Goal: Information Seeking & Learning: Find specific fact

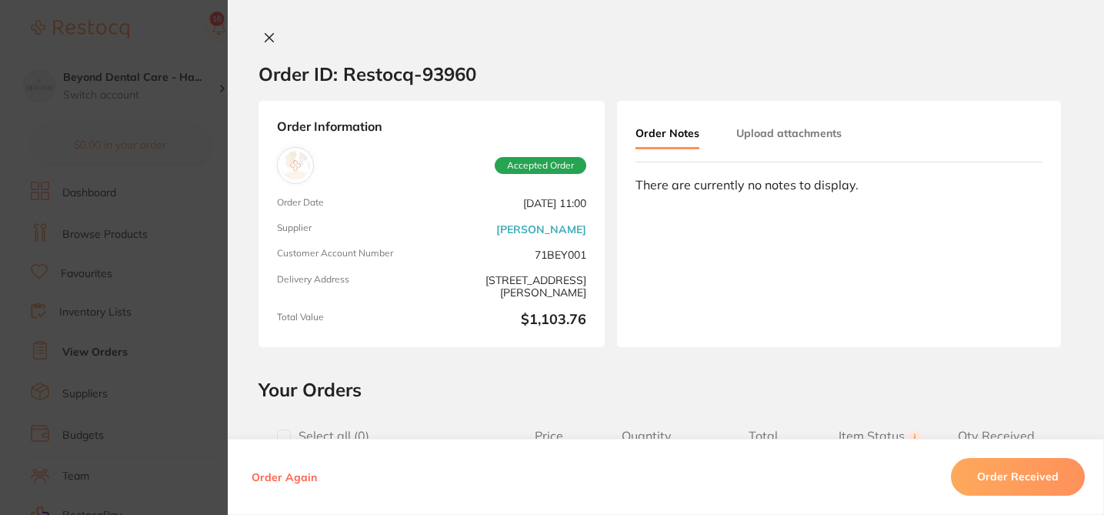
scroll to position [940, 0]
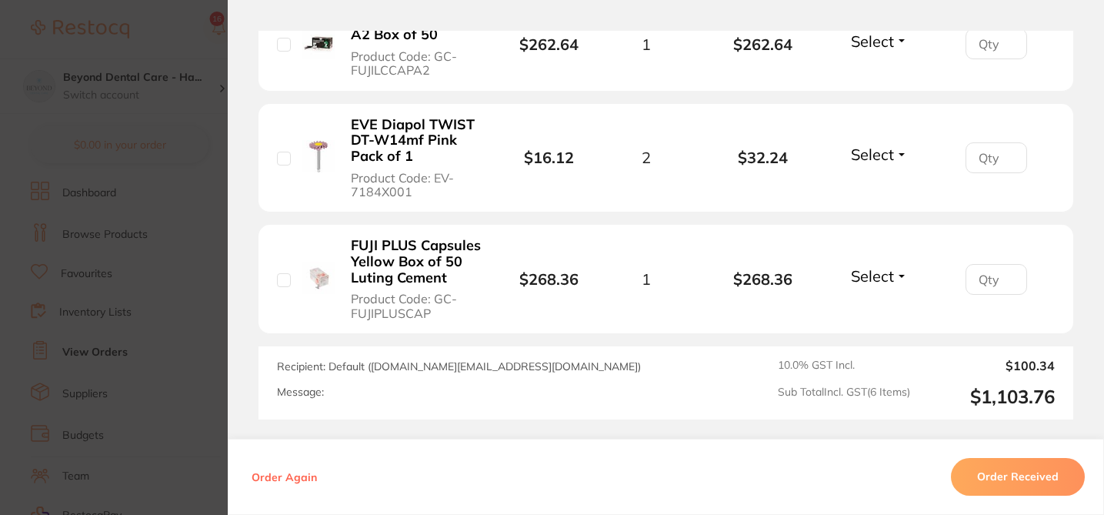
click at [99, 69] on section "Order ID: Restocq- 93960 Order Information Accepted Order Order Date [DATE] 11:…" at bounding box center [552, 257] width 1104 height 515
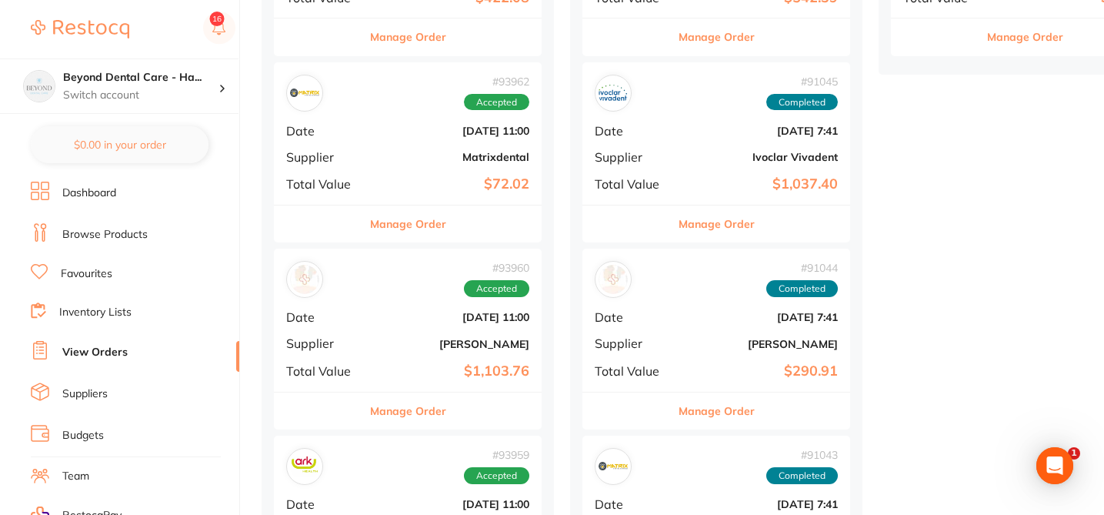
click at [125, 230] on link "Browse Products" at bounding box center [104, 234] width 85 height 15
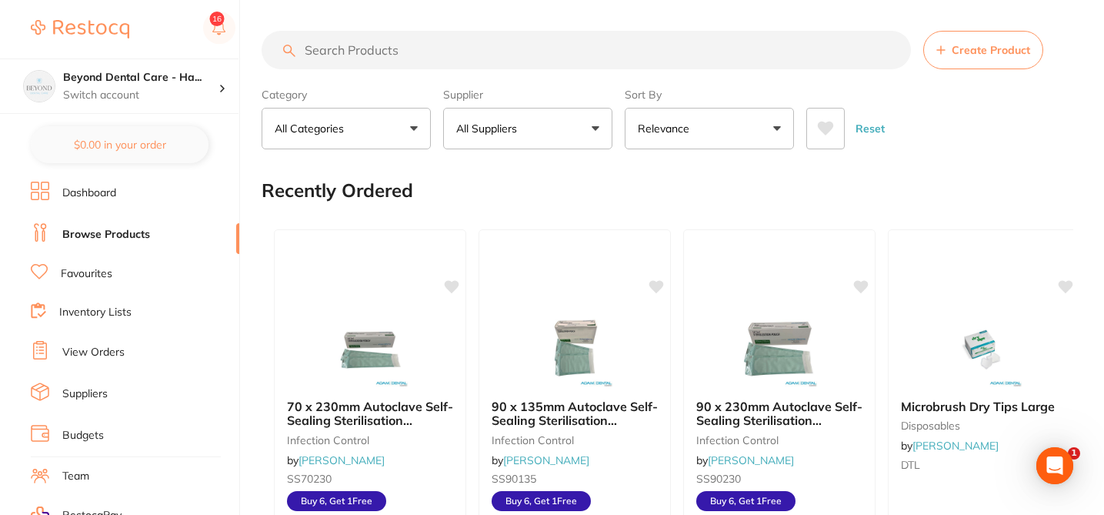
click at [339, 48] on input "search" at bounding box center [586, 50] width 649 height 38
paste input "712-074"
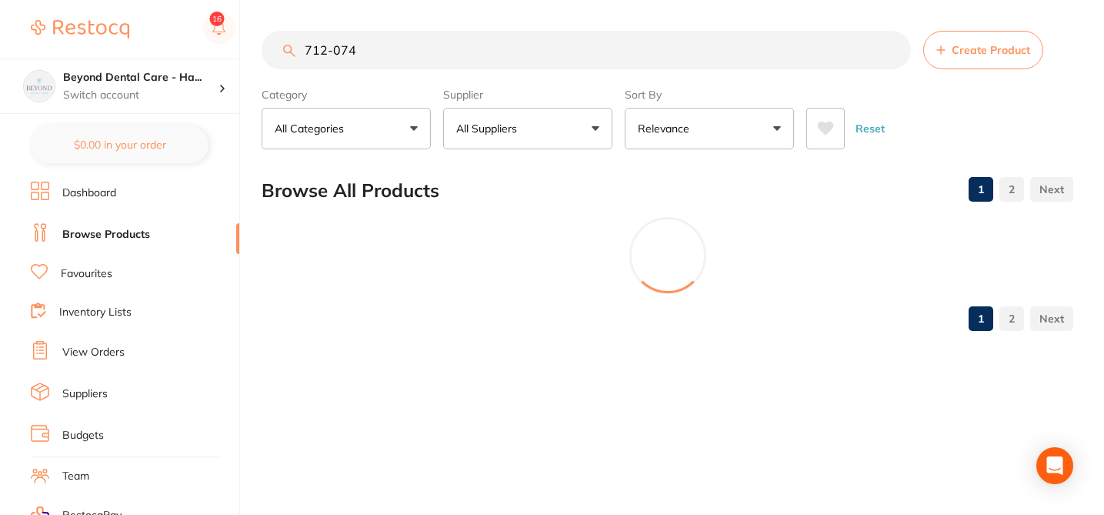
type input "712-074"
click at [585, 128] on button "All Suppliers" at bounding box center [527, 129] width 169 height 42
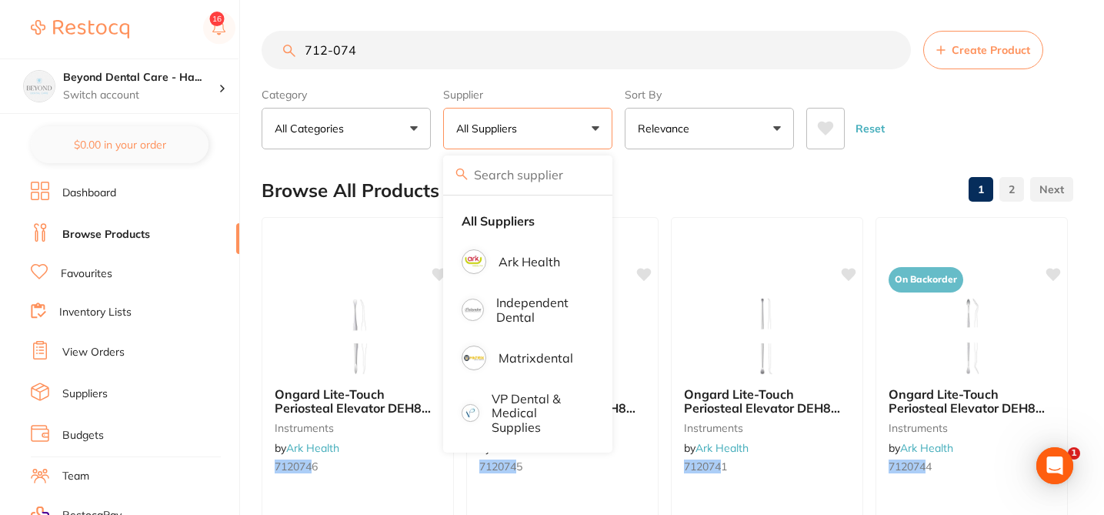
click at [891, 52] on input "712-074" at bounding box center [586, 50] width 649 height 38
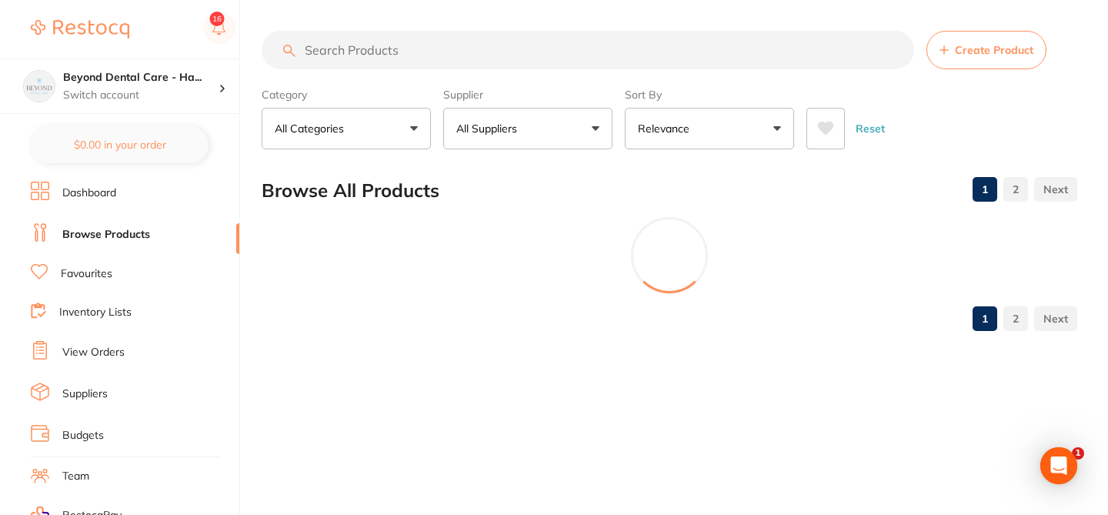
click at [569, 125] on button "All Suppliers" at bounding box center [527, 129] width 169 height 42
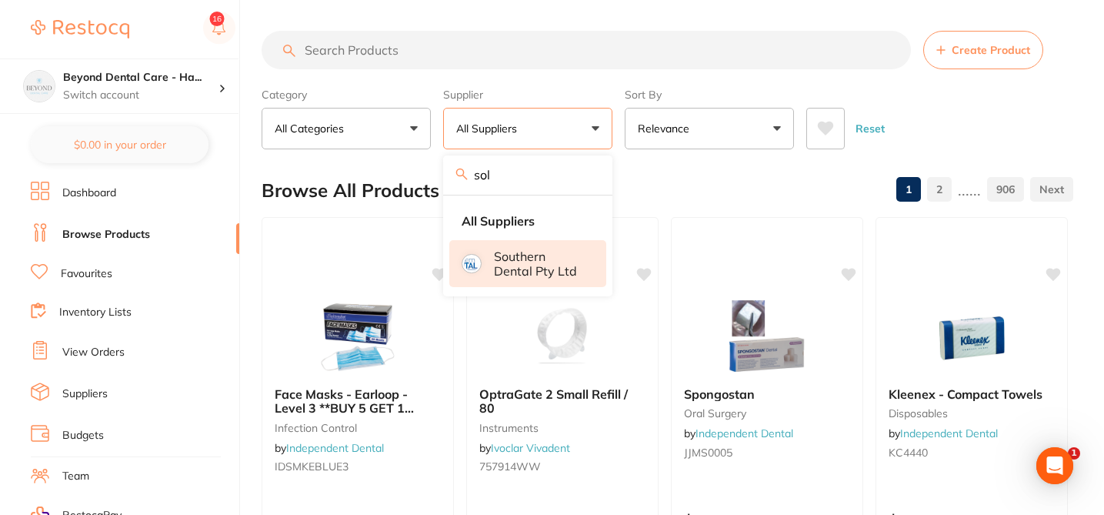
type input "solventum"
click at [654, 187] on div "Browse All Products 1 2 ...... 906" at bounding box center [668, 191] width 812 height 52
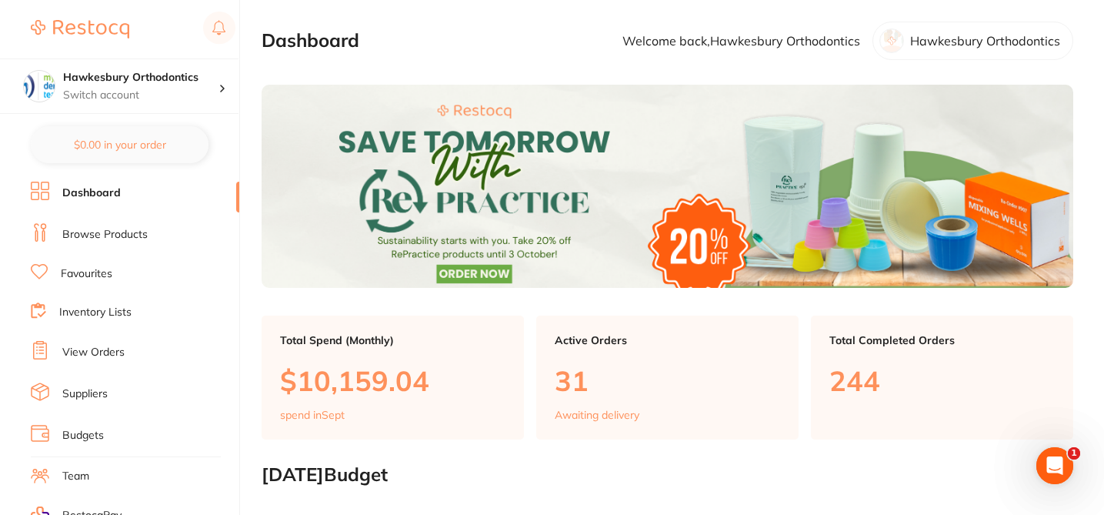
click at [133, 233] on link "Browse Products" at bounding box center [104, 234] width 85 height 15
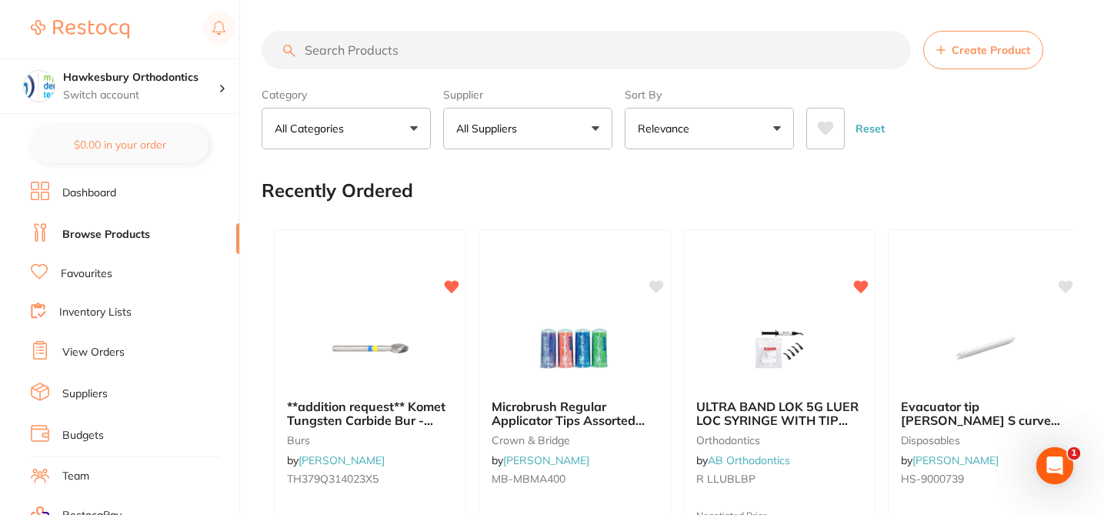
click at [357, 48] on input "search" at bounding box center [586, 50] width 649 height 38
paste input "712-074"
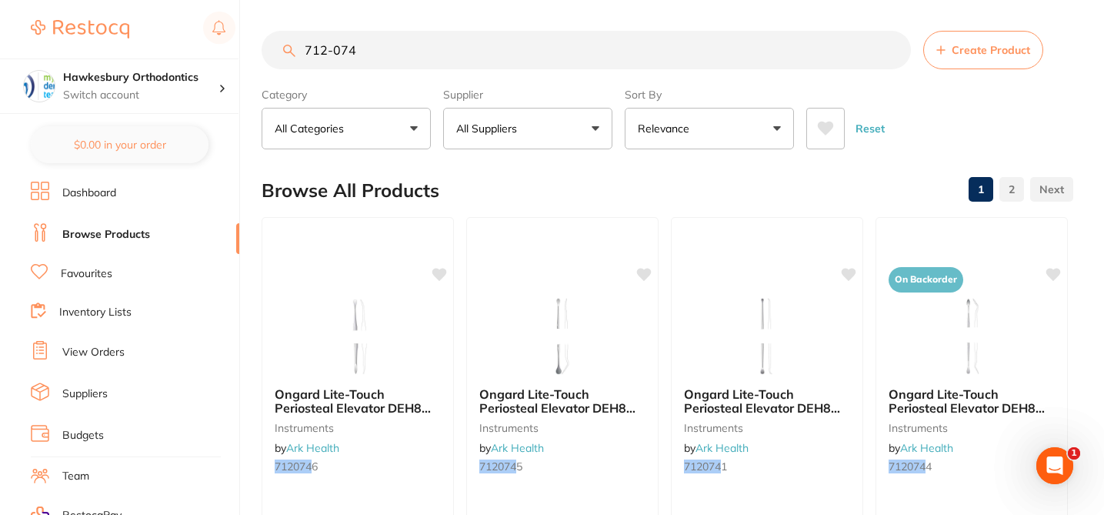
type input "712-074"
click at [592, 132] on button "All Suppliers" at bounding box center [527, 129] width 169 height 42
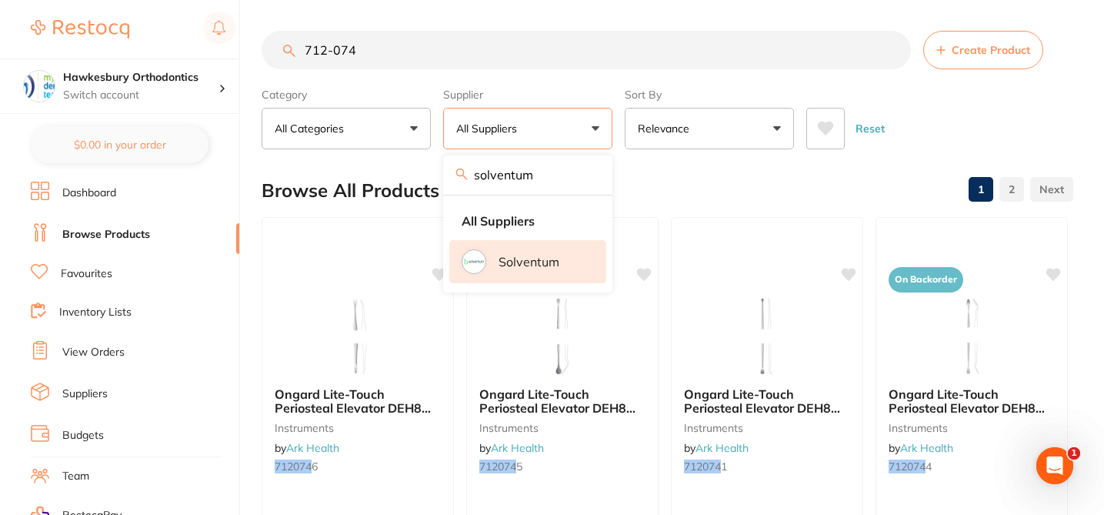
type input "solventum"
click at [540, 255] on p "Solventum" at bounding box center [529, 262] width 61 height 14
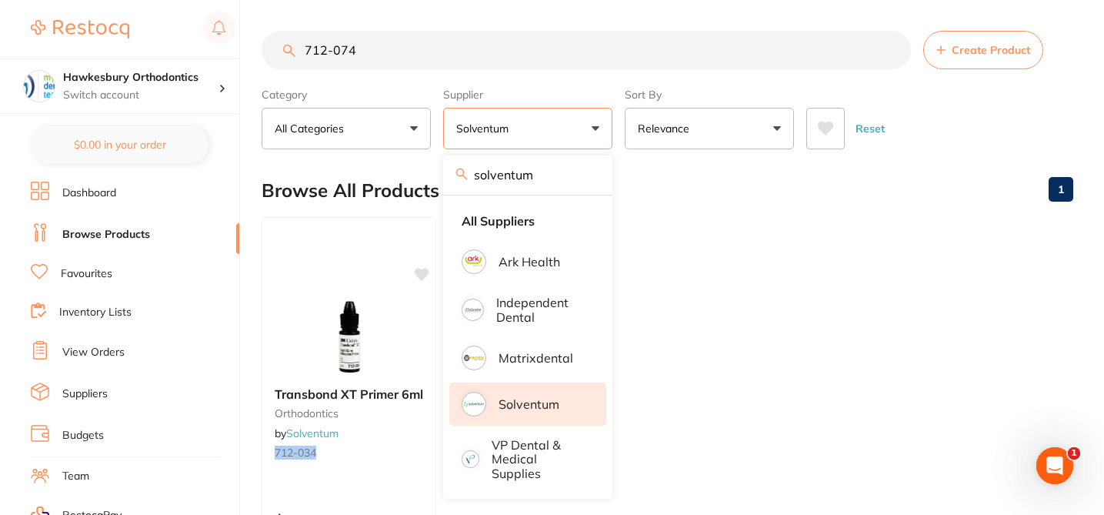
click at [668, 183] on div "Browse All Products 1" at bounding box center [668, 191] width 812 height 52
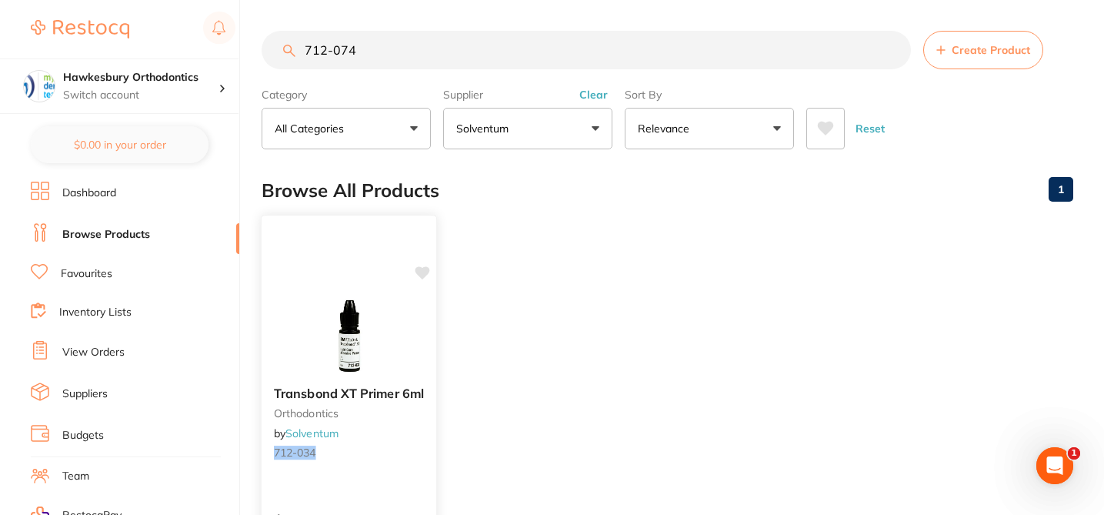
click at [397, 414] on small "orthodontics" at bounding box center [349, 413] width 150 height 12
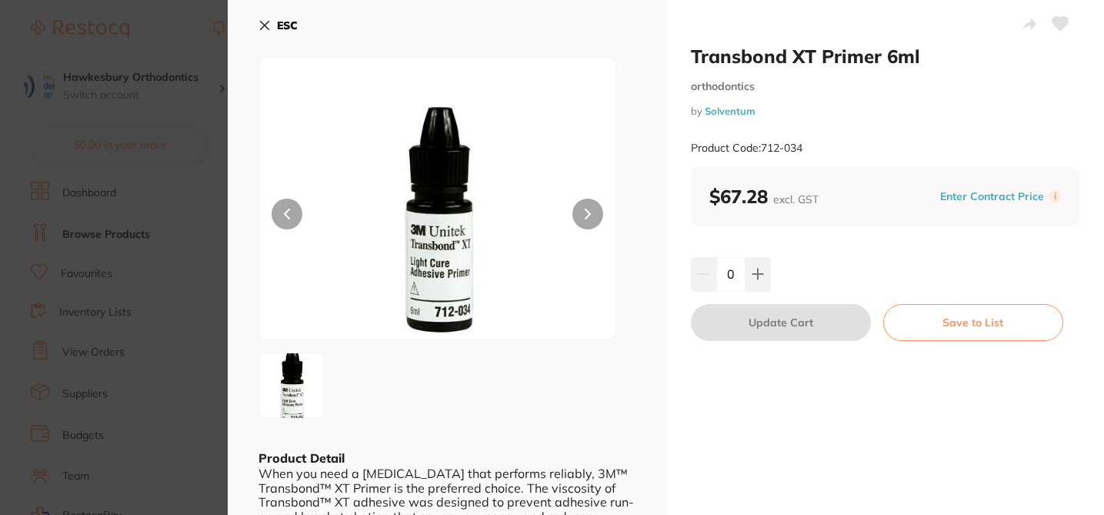
click at [415, 395] on div at bounding box center [446, 385] width 377 height 66
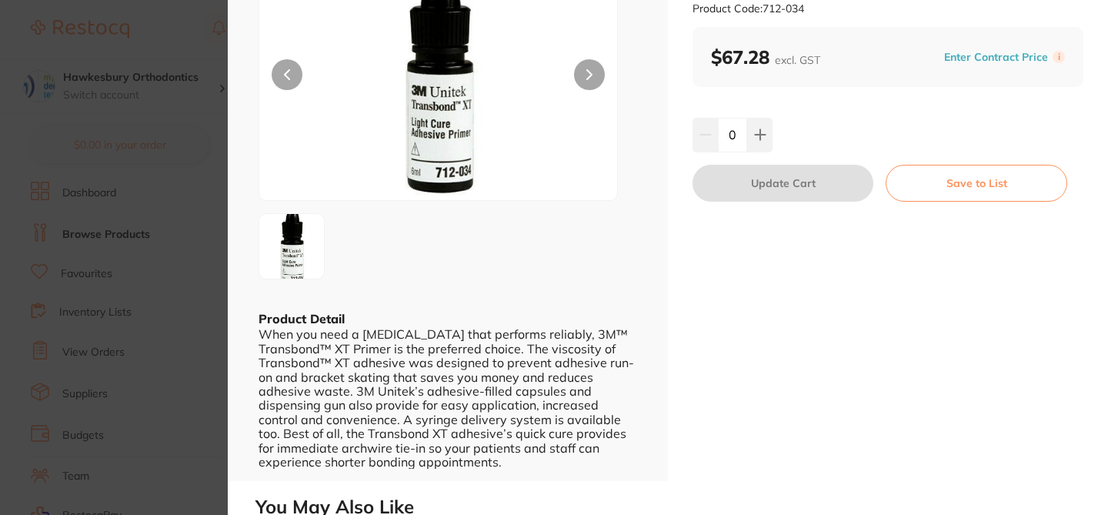
scroll to position [62, 0]
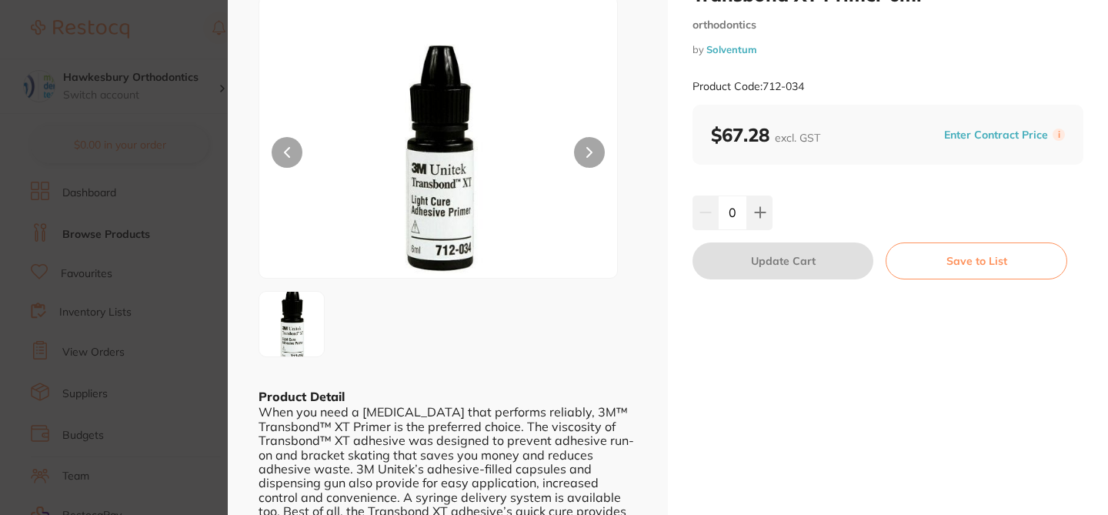
click at [192, 86] on section "Transbond XT Primer 6ml orthodontics by Solventum Product Code: 712-034 ESC Pro…" at bounding box center [554, 257] width 1108 height 515
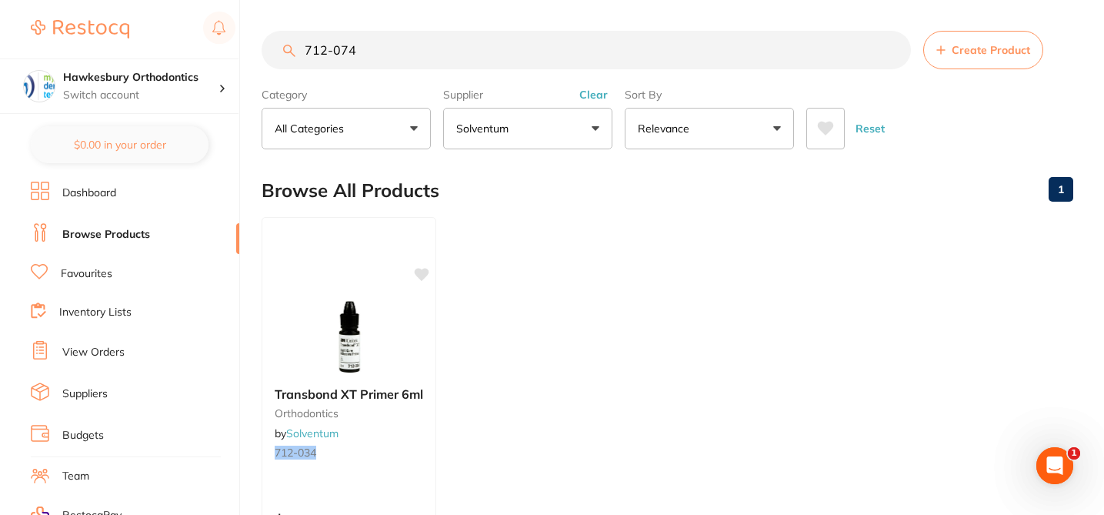
drag, startPoint x: 363, startPoint y: 49, endPoint x: 292, endPoint y: 45, distance: 70.9
click at [292, 46] on div "712-074 Create Product" at bounding box center [668, 50] width 812 height 38
paste input "5024-8721"
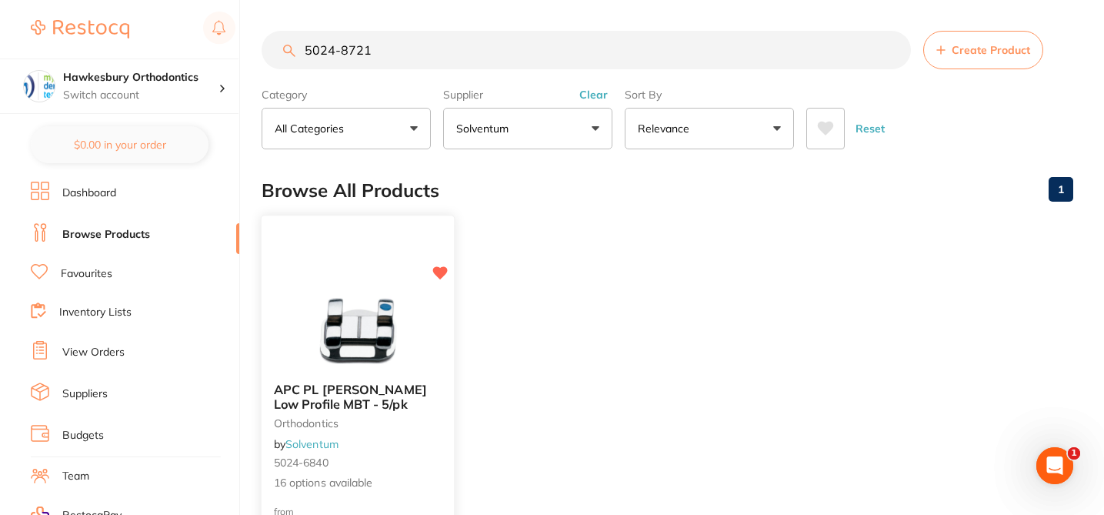
click at [428, 433] on div "APC PL Vict Srs Low Profile MBT - 5/pk orthodontics by Solventum 5024-6840 16 o…" at bounding box center [358, 436] width 192 height 133
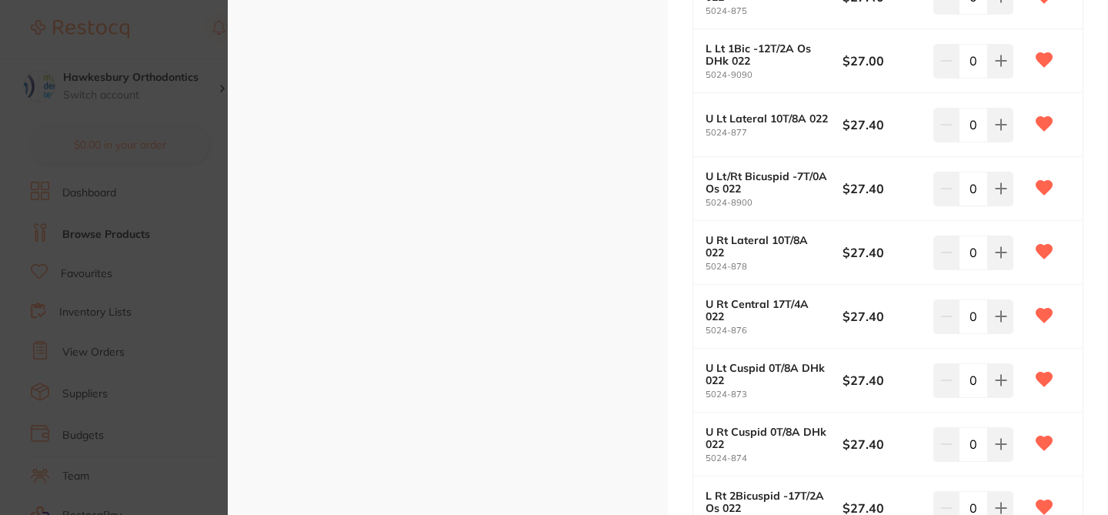
scroll to position [677, 0]
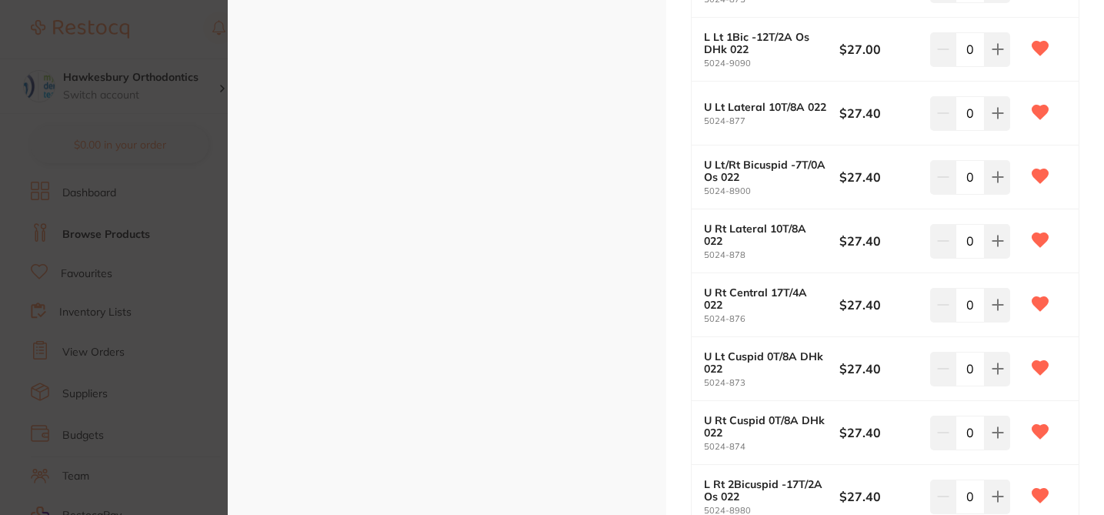
click at [193, 36] on section "APC PL Vict Srs Low Profile MBT - 5/pk orthodontics by Solventum Product Code: …" at bounding box center [552, 257] width 1104 height 515
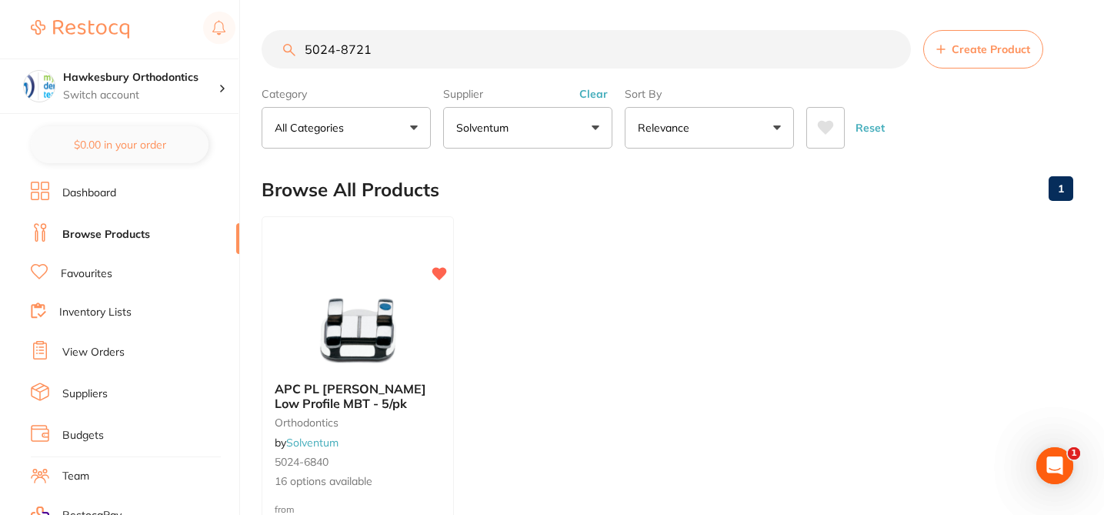
drag, startPoint x: 373, startPoint y: 52, endPoint x: 280, endPoint y: 35, distance: 94.6
click at [280, 38] on input "5024-8721" at bounding box center [586, 49] width 649 height 38
paste input "712-032"
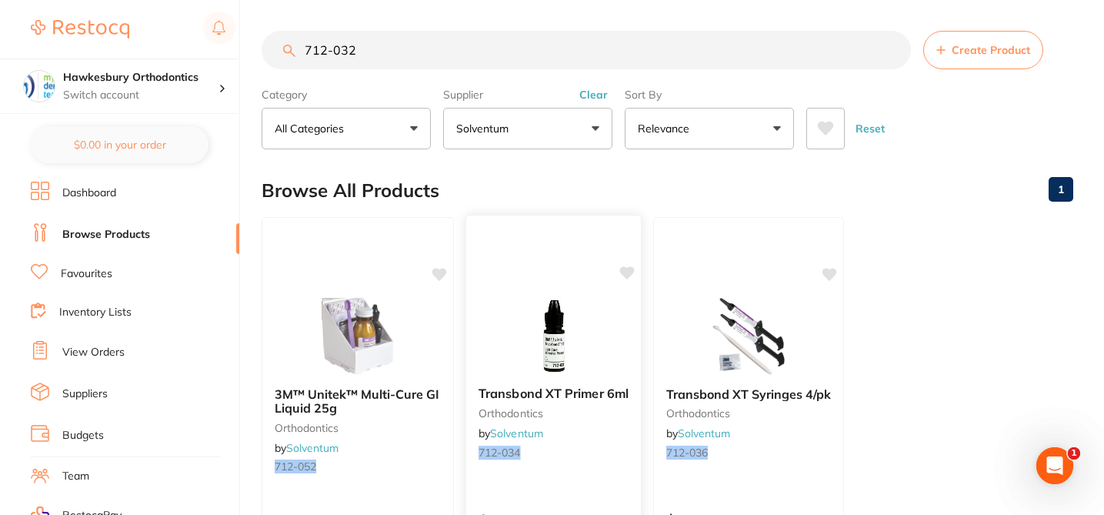
click at [522, 322] on img at bounding box center [553, 335] width 101 height 78
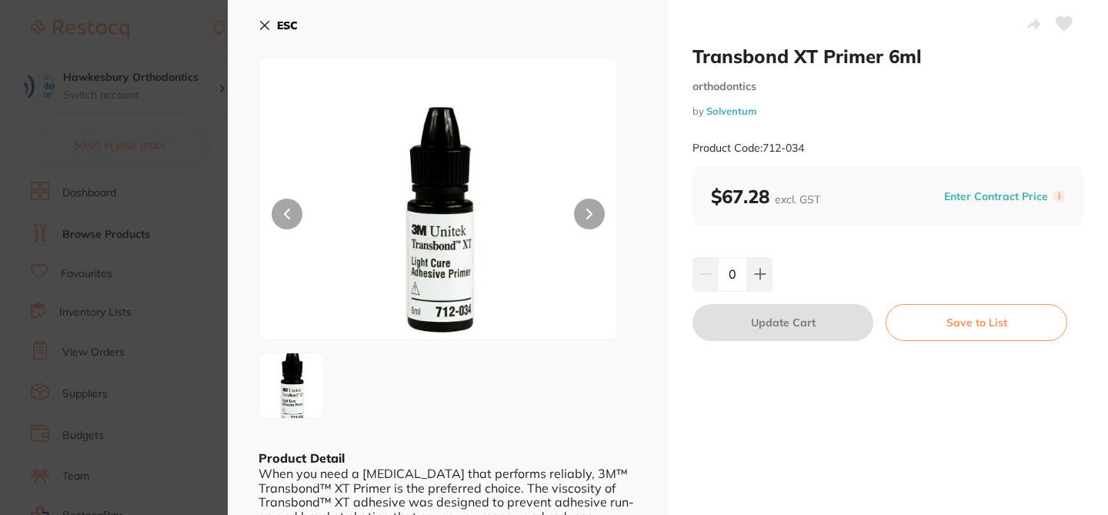
click at [267, 20] on icon at bounding box center [264, 25] width 12 height 12
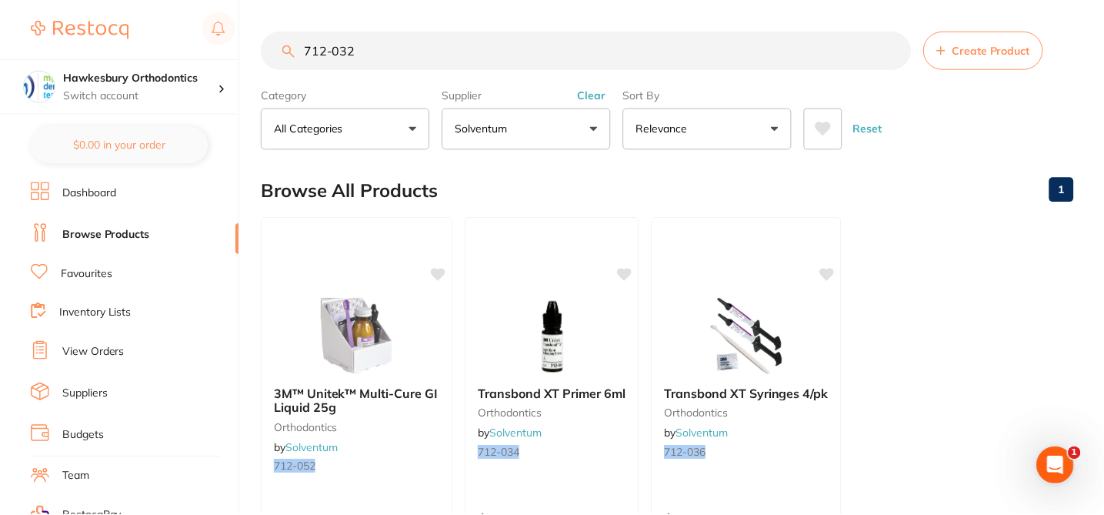
scroll to position [1, 0]
drag, startPoint x: 392, startPoint y: 47, endPoint x: 293, endPoint y: 42, distance: 99.4
click at [293, 42] on input "712-032" at bounding box center [586, 49] width 649 height 38
paste input "1923"
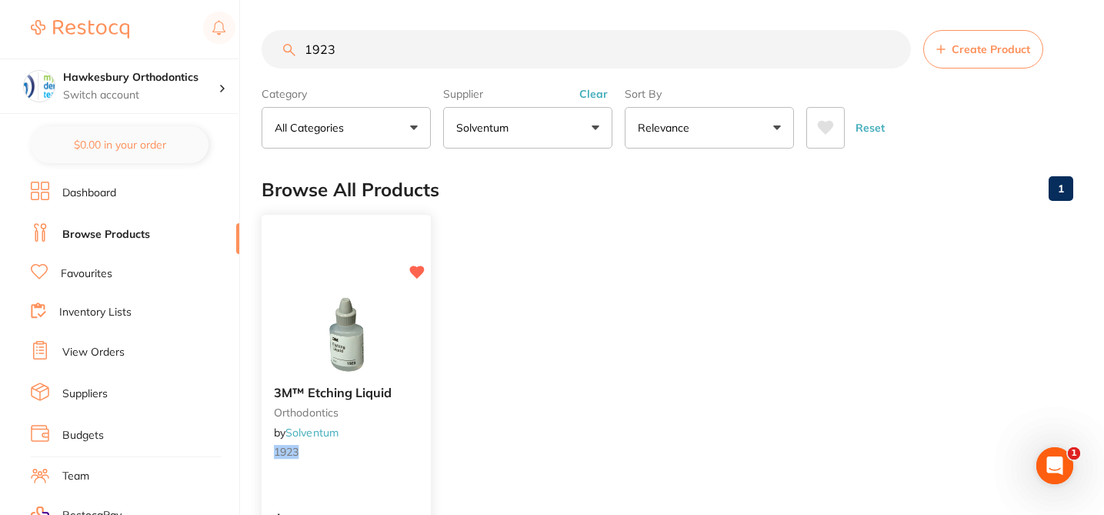
scroll to position [0, 0]
click at [391, 442] on div "3M™ Etching Liquid orthodontics by Solventum 1923" at bounding box center [346, 424] width 169 height 103
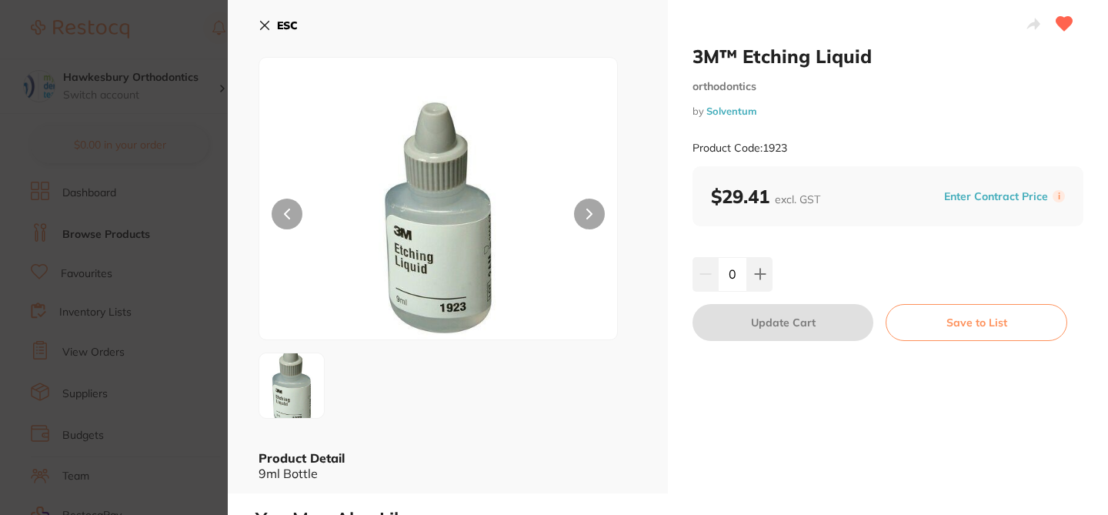
click at [264, 25] on icon at bounding box center [265, 26] width 8 height 8
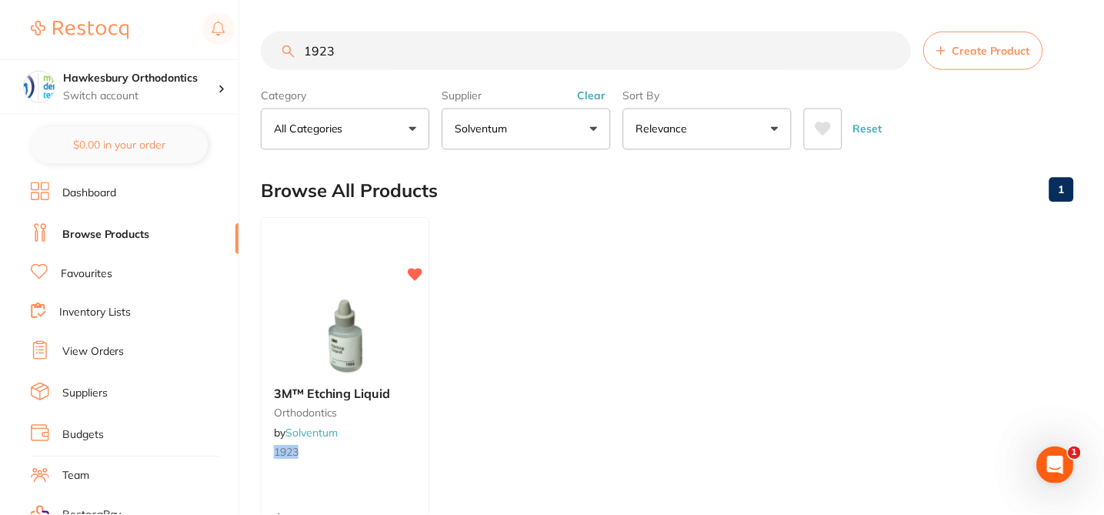
scroll to position [1, 0]
drag, startPoint x: 356, startPoint y: 48, endPoint x: 293, endPoint y: 45, distance: 63.2
click at [293, 48] on div "1923 Create Product" at bounding box center [668, 49] width 812 height 38
paste input "6-006"
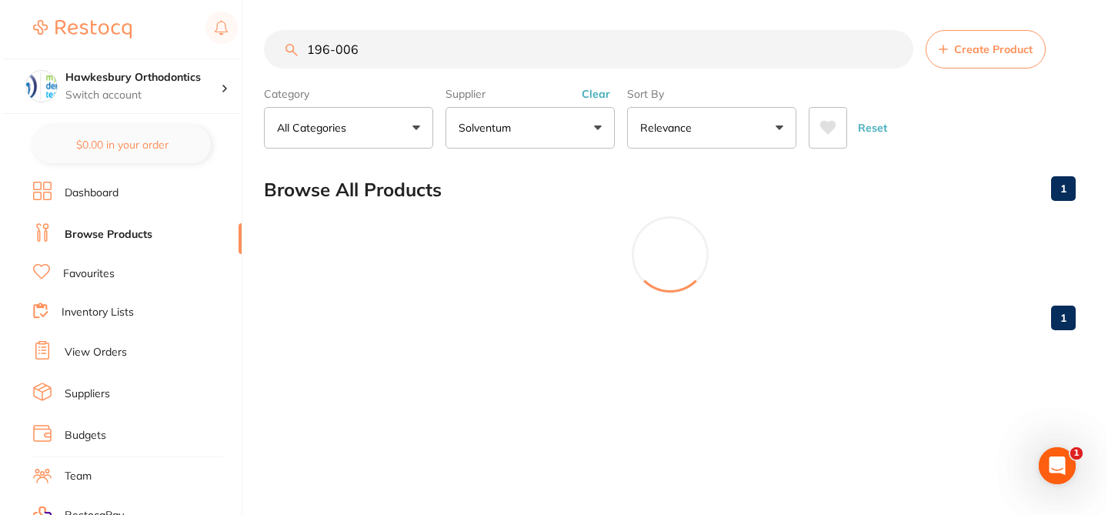
scroll to position [0, 0]
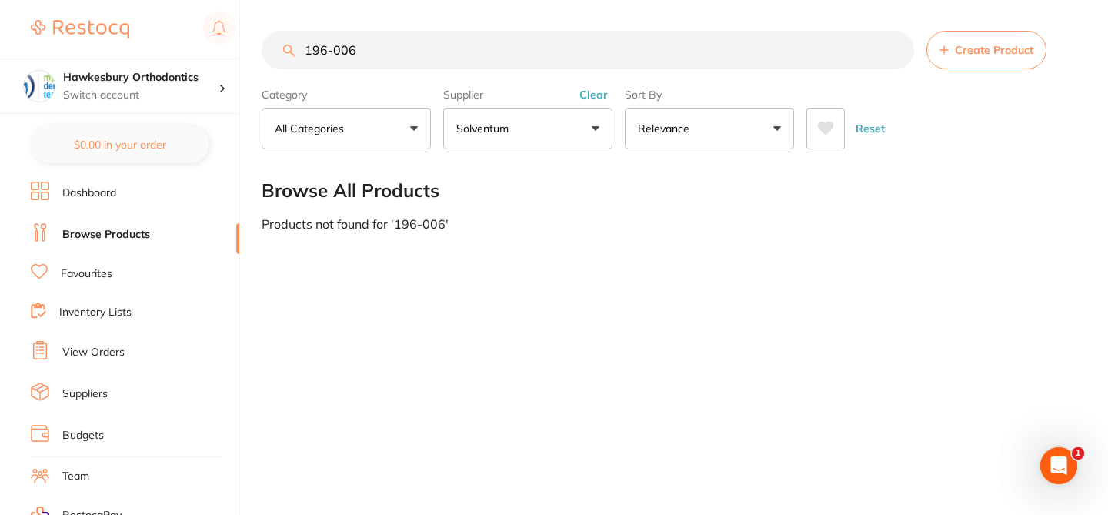
type input "196-006"
